Goal: Information Seeking & Learning: Learn about a topic

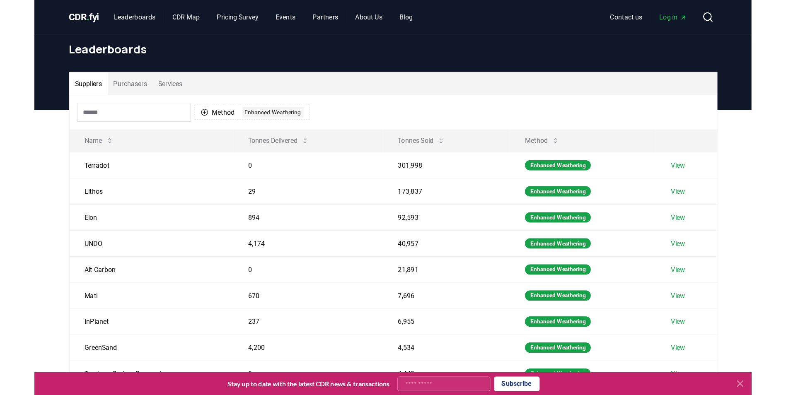
scroll to position [31, 0]
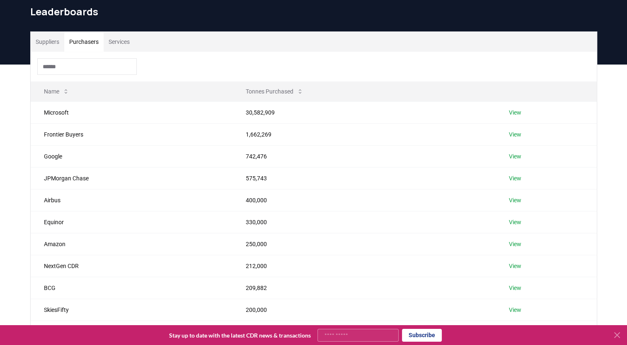
click at [82, 37] on button "Purchasers" at bounding box center [83, 42] width 39 height 20
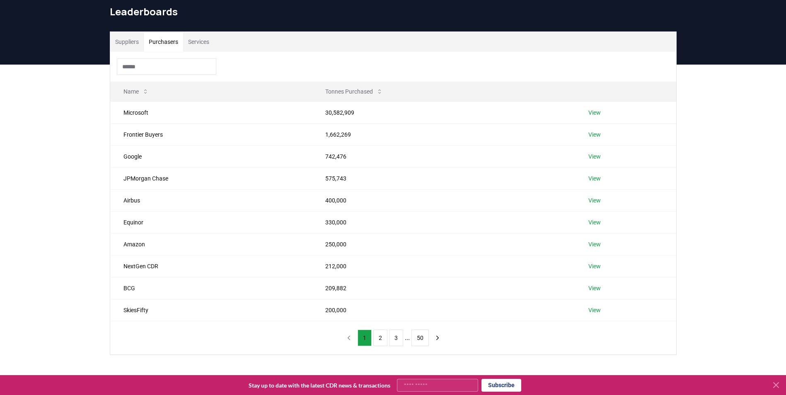
click at [130, 45] on button "Suppliers" at bounding box center [127, 42] width 34 height 20
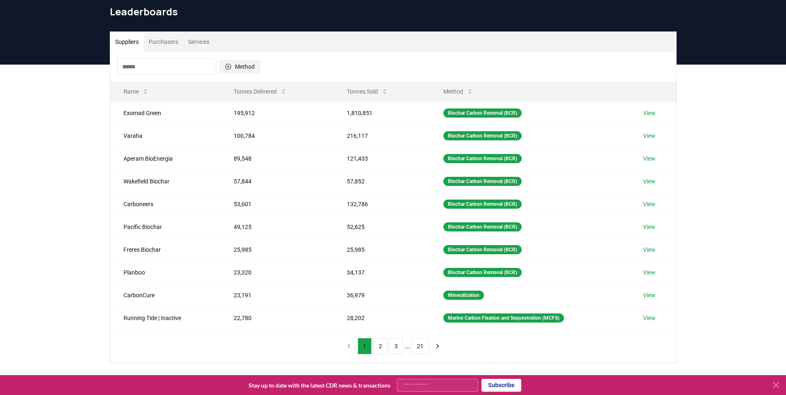
click at [246, 64] on button "Method" at bounding box center [239, 66] width 41 height 13
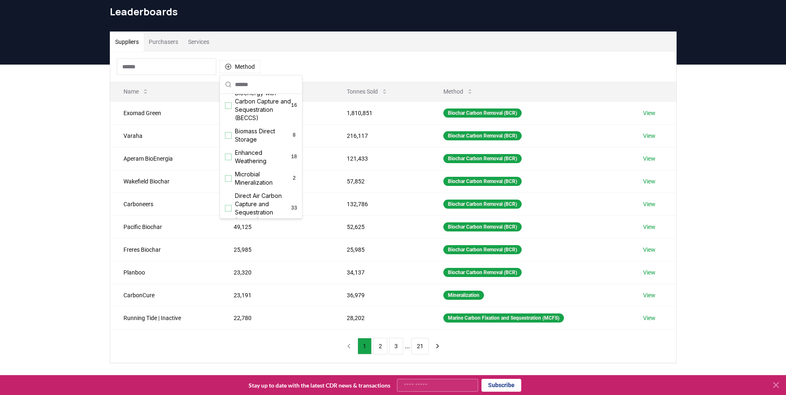
scroll to position [117, 0]
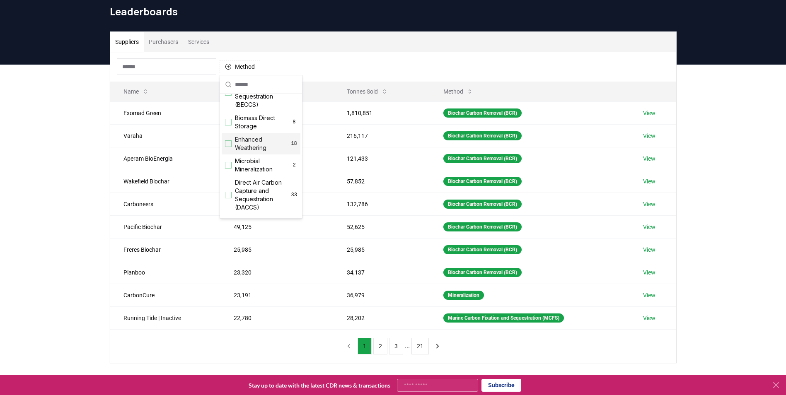
click at [246, 152] on span "Enhanced Weathering" at bounding box center [263, 143] width 56 height 17
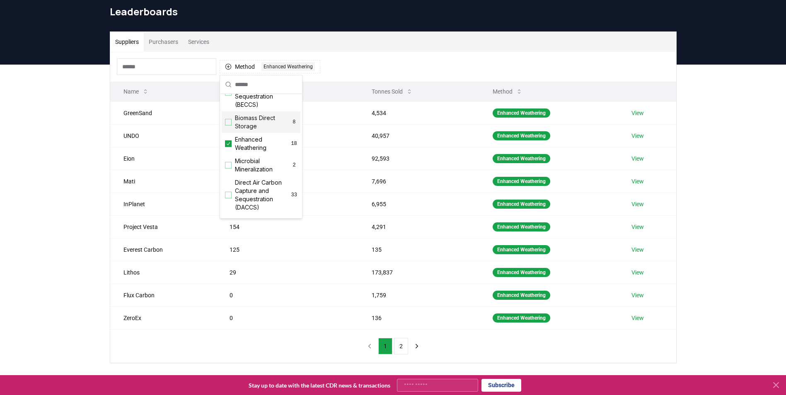
click at [381, 89] on button "Tonnes Sold" at bounding box center [392, 91] width 54 height 17
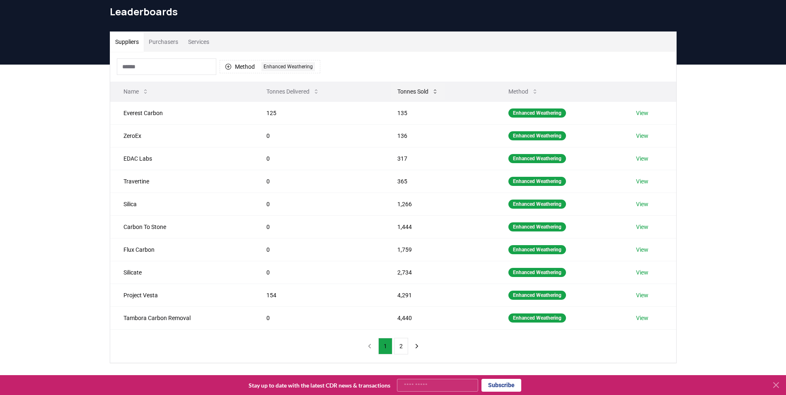
click at [403, 91] on button "Tonnes Sold" at bounding box center [418, 91] width 54 height 17
click at [282, 94] on button "Tonnes Delivered" at bounding box center [293, 91] width 66 height 17
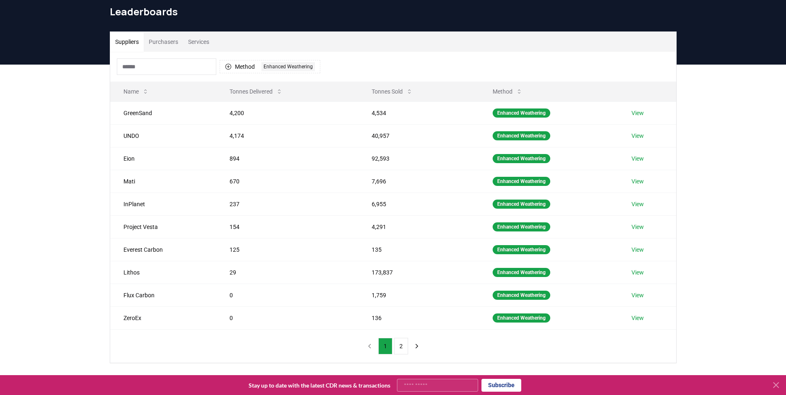
click at [63, 149] on div "Suppliers Purchasers Services Method 1 Enhanced Weathering Name Tonnes Delivere…" at bounding box center [393, 231] width 786 height 332
drag, startPoint x: 224, startPoint y: 205, endPoint x: 384, endPoint y: 207, distance: 159.9
click at [384, 207] on tr "InPlanet 237 6,955 Enhanced Weathering View" at bounding box center [393, 204] width 566 height 23
click at [384, 207] on td "6,955" at bounding box center [418, 204] width 121 height 23
